Goal: Check status: Check status

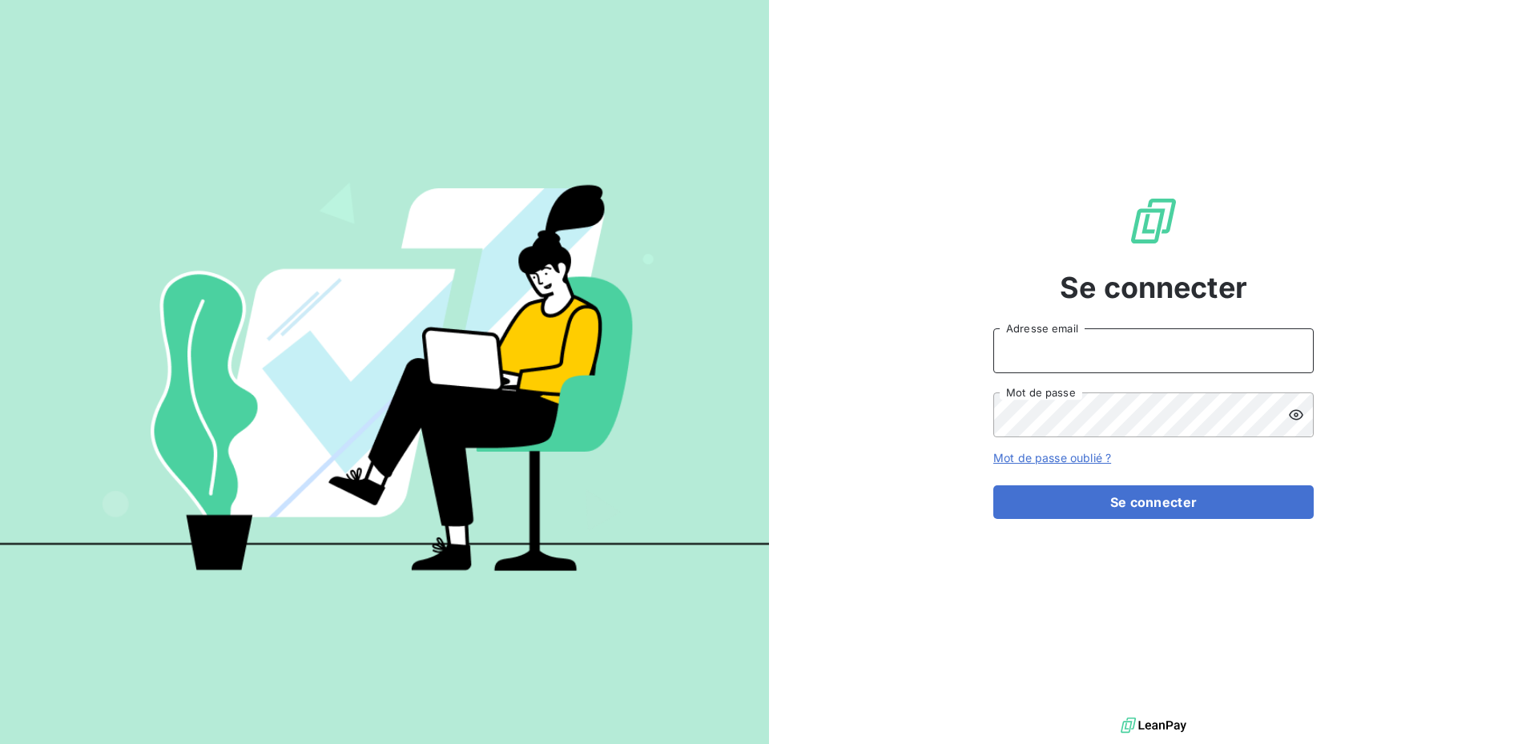
type input "[PERSON_NAME][EMAIL_ADDRESS][DOMAIN_NAME]"
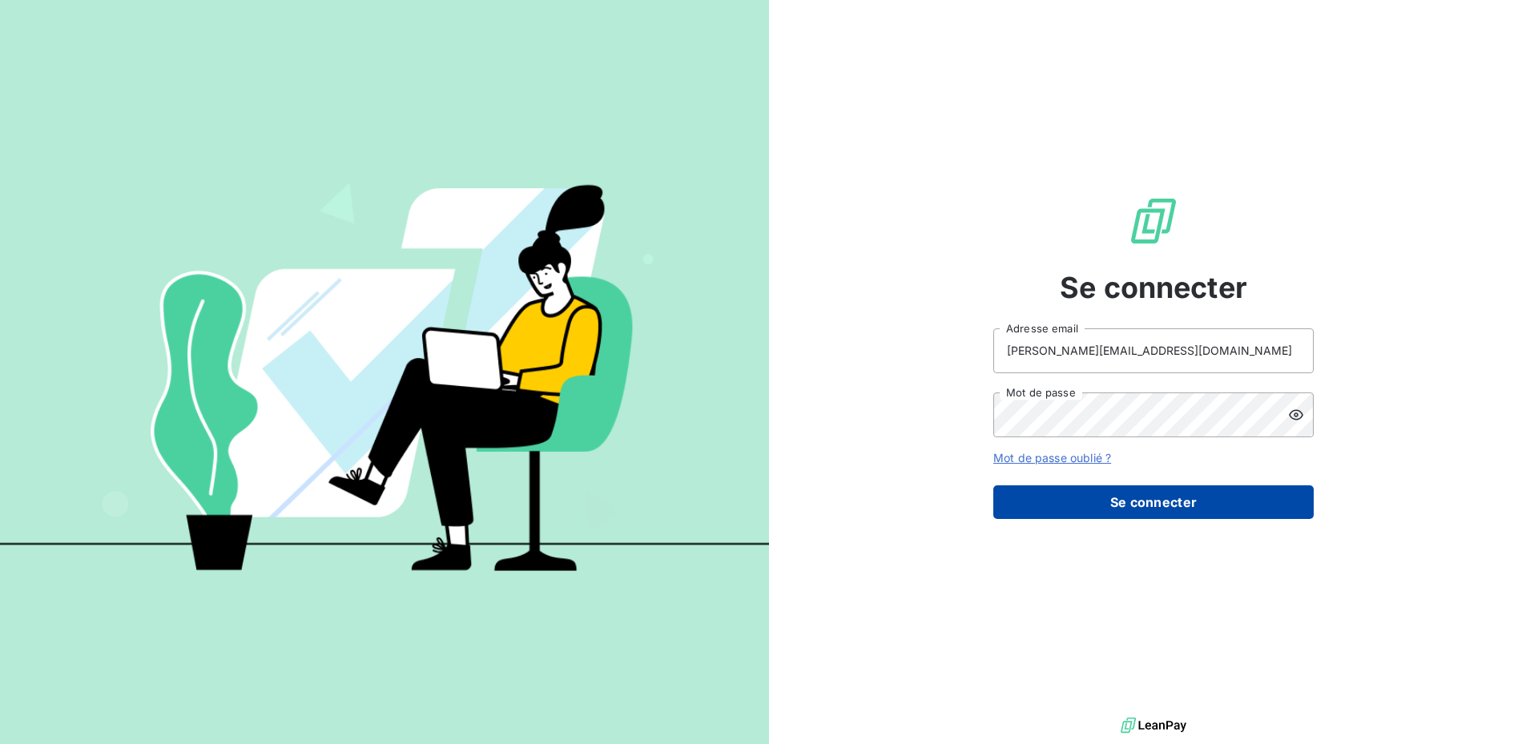
drag, startPoint x: 1155, startPoint y: 526, endPoint x: 1156, endPoint y: 505, distance: 20.8
click at [1154, 527] on div "Se connecter [PERSON_NAME][EMAIL_ADDRESS][DOMAIN_NAME] Adresse email Mot de pas…" at bounding box center [1153, 357] width 320 height 714
click at [1157, 501] on button "Se connecter" at bounding box center [1153, 502] width 320 height 34
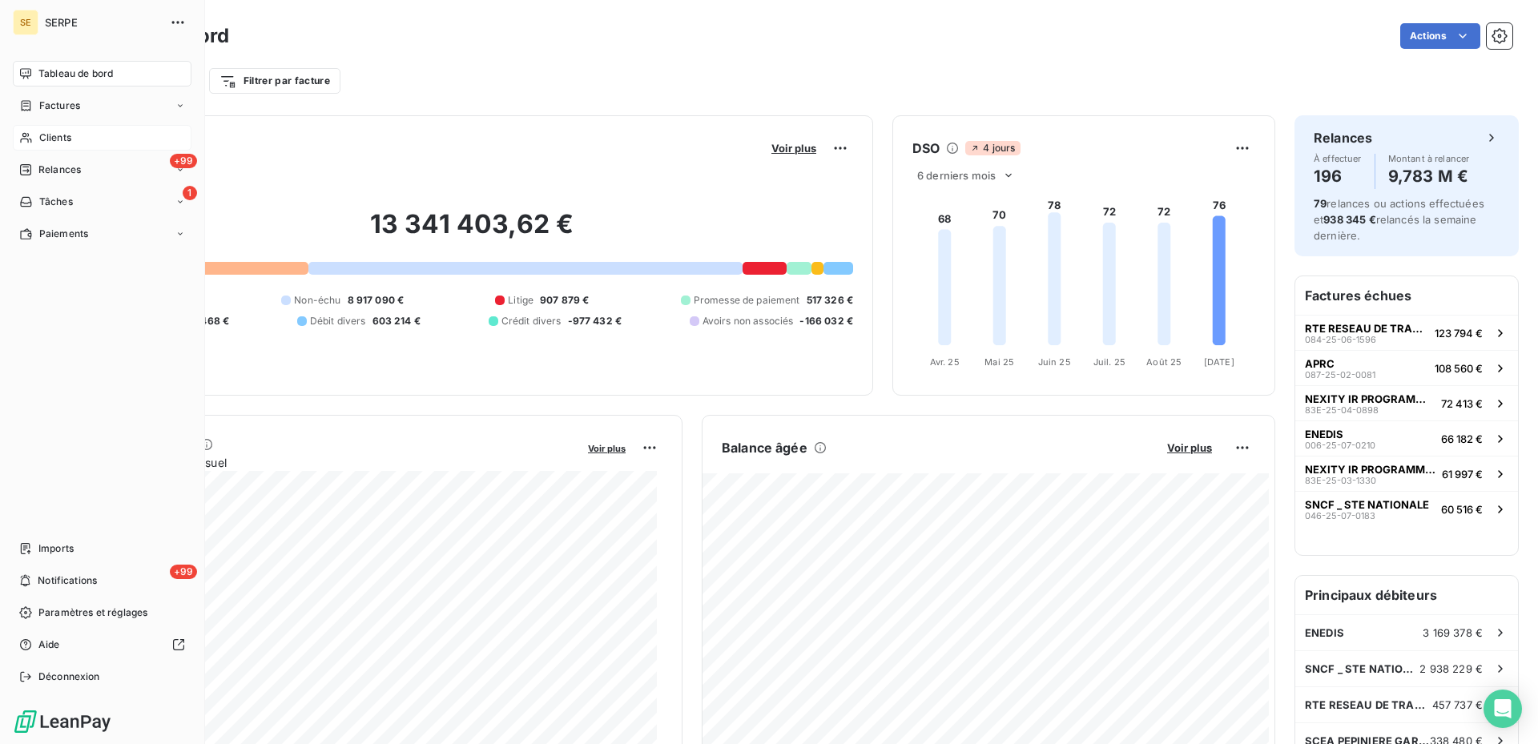
click at [47, 134] on span "Clients" at bounding box center [55, 138] width 32 height 14
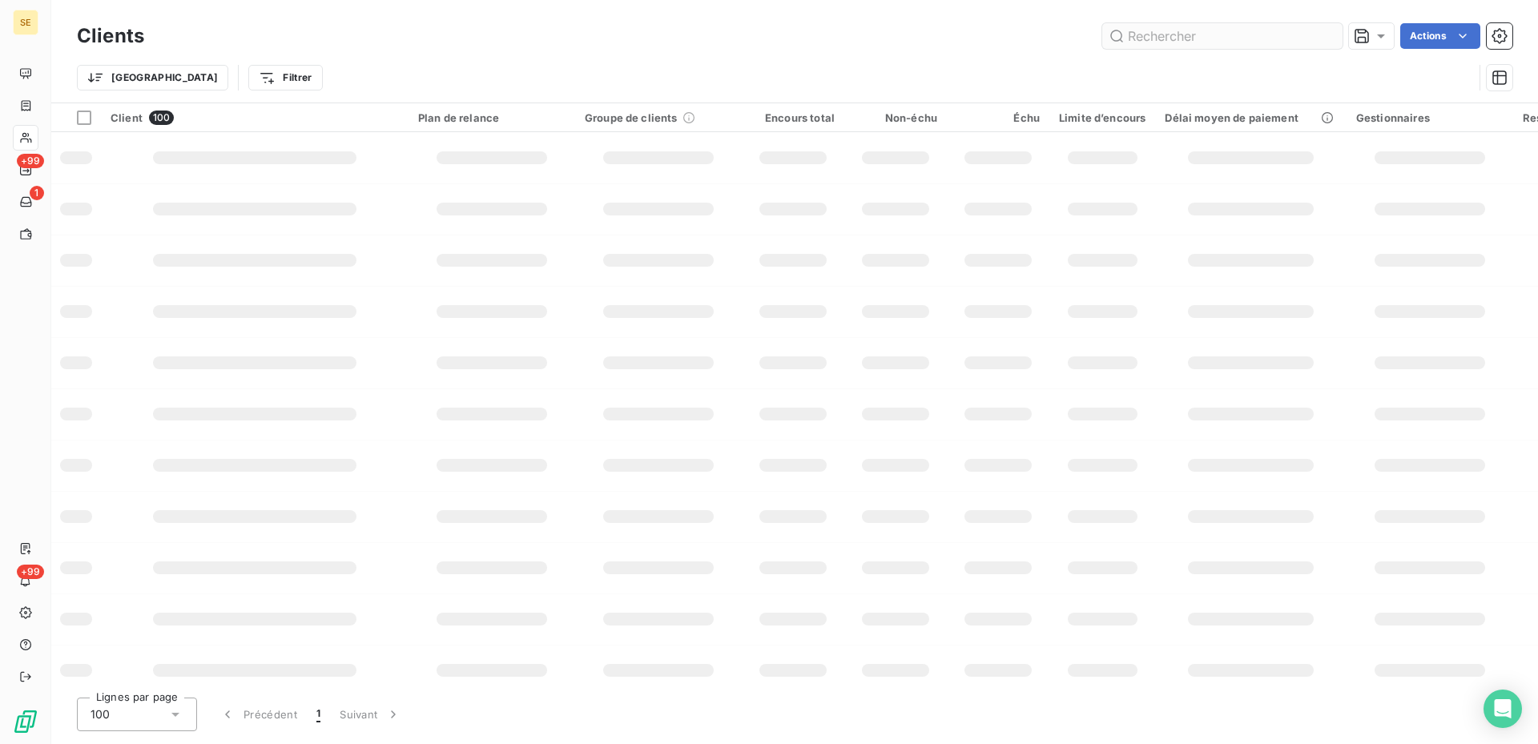
click at [1168, 30] on input "text" at bounding box center [1222, 36] width 240 height 26
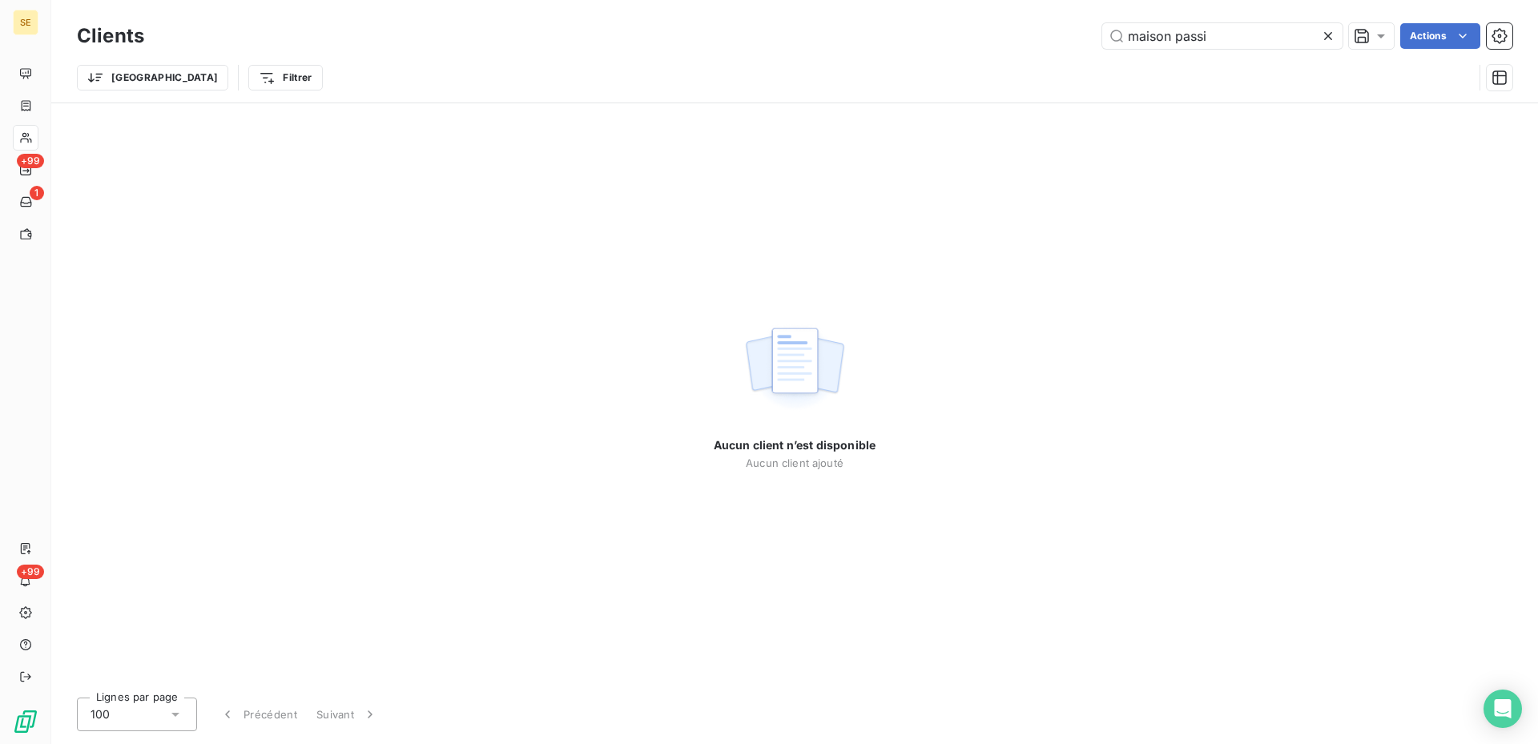
drag, startPoint x: 1216, startPoint y: 37, endPoint x: 920, endPoint y: 35, distance: 295.6
click at [920, 35] on div "maison passi Actions" at bounding box center [837, 36] width 1349 height 26
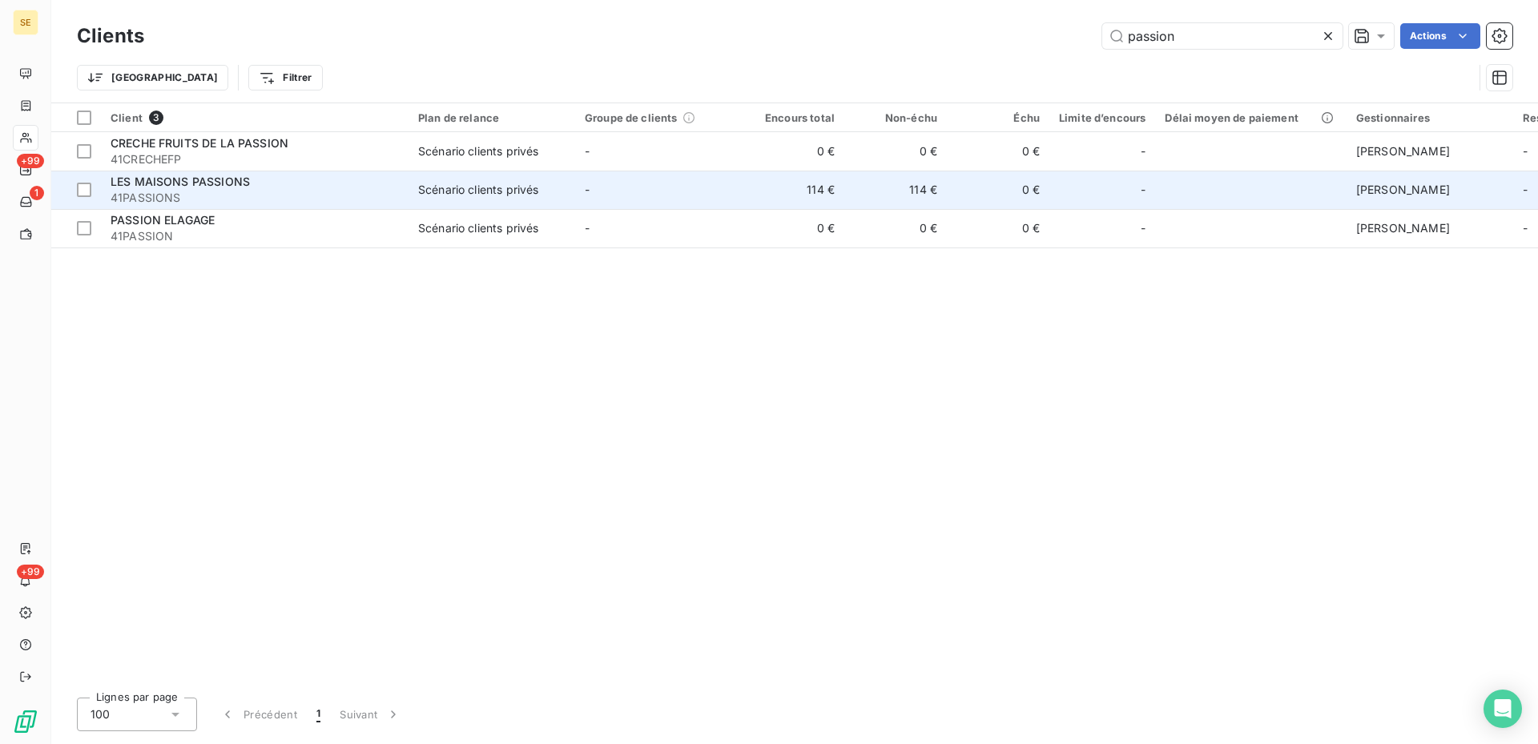
type input "passion"
click at [517, 206] on td "Scénario clients privés" at bounding box center [491, 190] width 167 height 38
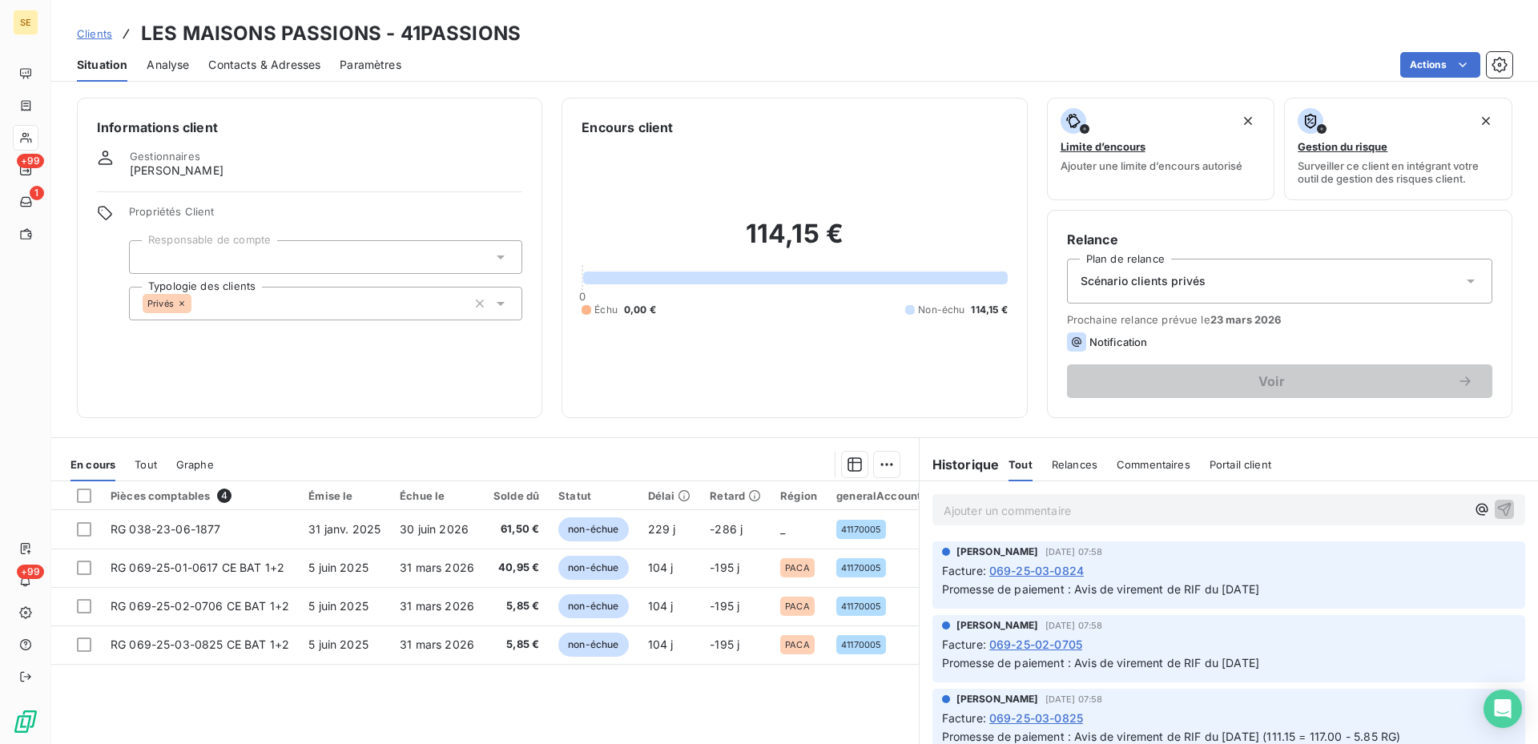
click at [702, 665] on div "Pièces comptables 4 Émise le Échue le Solde dû Statut Délai Retard Région gener…" at bounding box center [484, 635] width 867 height 308
click at [698, 676] on div "Pièces comptables 4 Émise le Échue le Solde dû Statut Délai Retard Région gener…" at bounding box center [484, 635] width 867 height 308
click at [791, 324] on div "114,15 € 0 Échu 0,00 € Non-échu 114,15 €" at bounding box center [794, 267] width 425 height 261
